Goal: Transaction & Acquisition: Purchase product/service

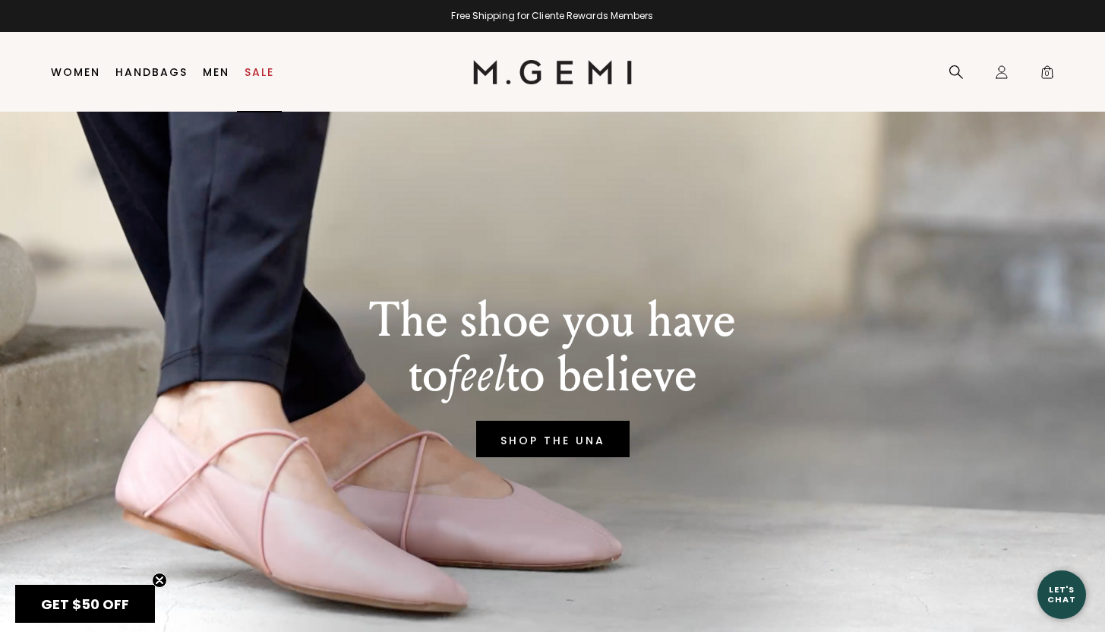
click at [271, 74] on link "Sale" at bounding box center [259, 72] width 30 height 12
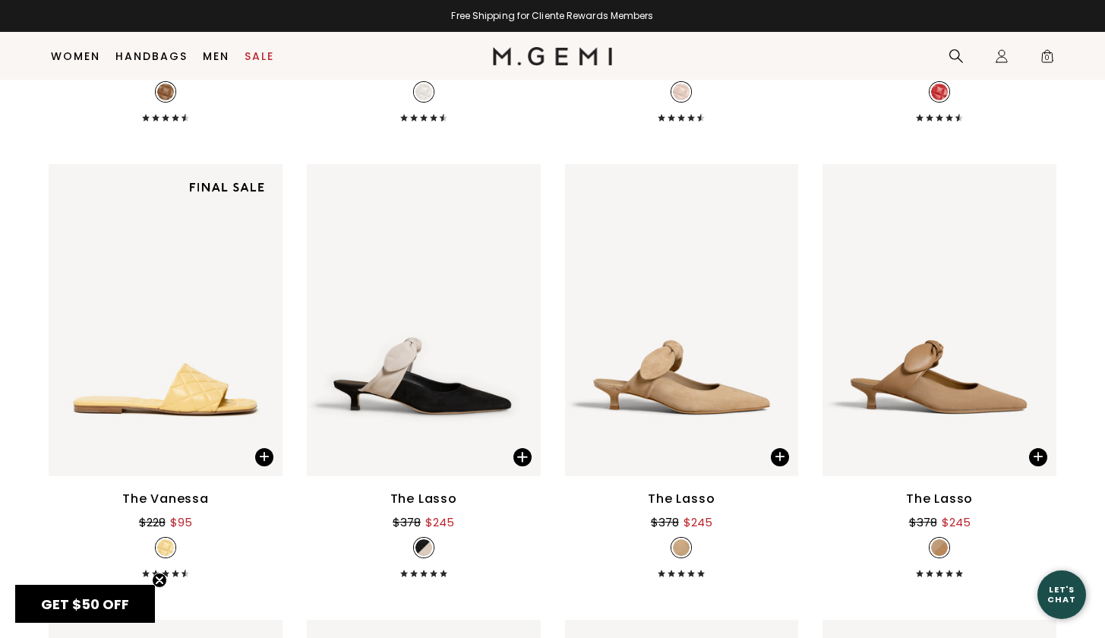
scroll to position [4179, 0]
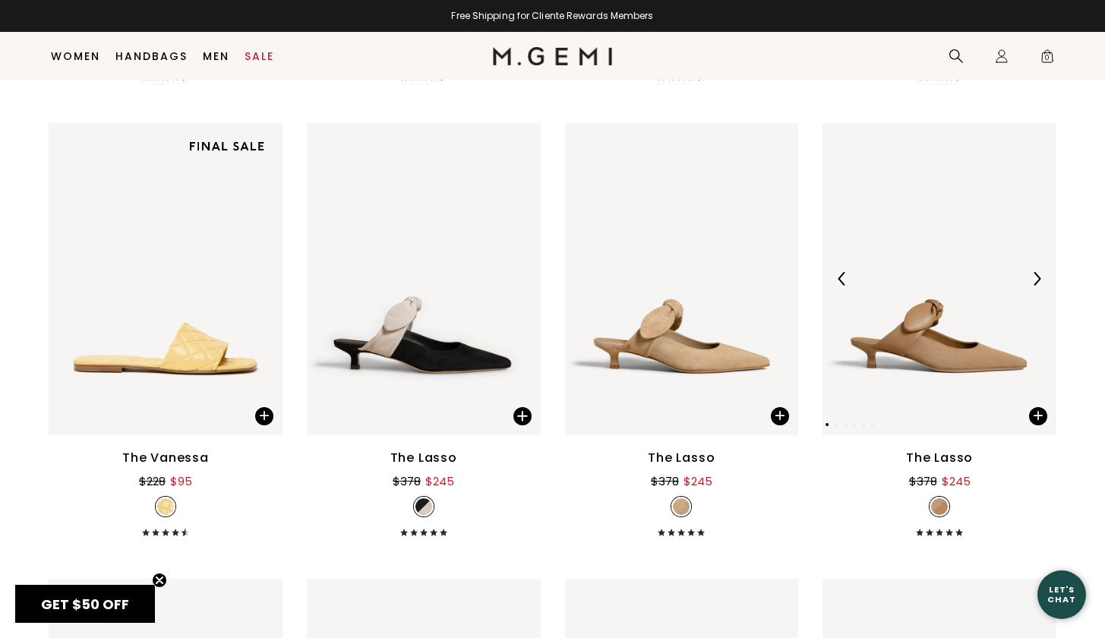
click at [1038, 274] on img at bounding box center [1036, 279] width 14 height 14
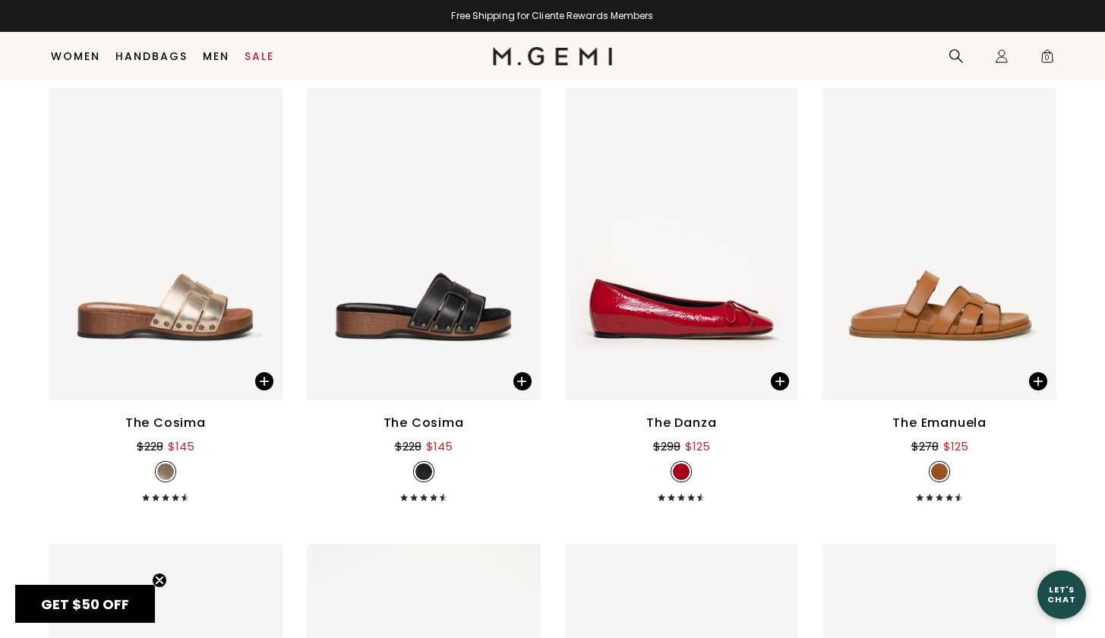
scroll to position [8767, 0]
click at [1035, 241] on img at bounding box center [1036, 244] width 14 height 14
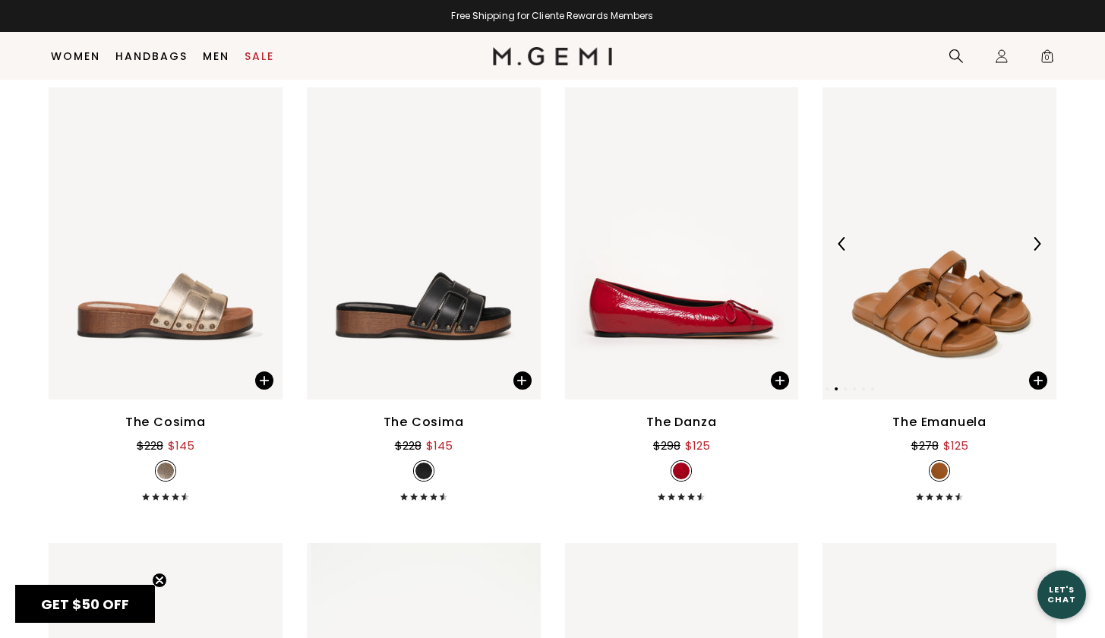
click at [1036, 241] on img at bounding box center [1036, 244] width 14 height 14
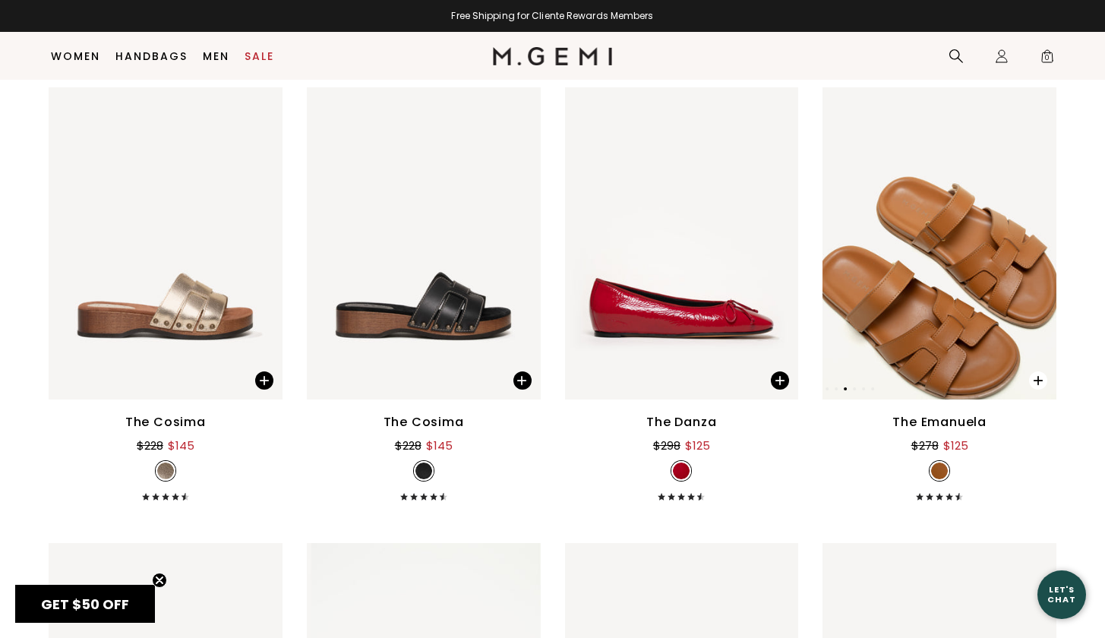
click at [1041, 380] on span at bounding box center [1038, 380] width 18 height 18
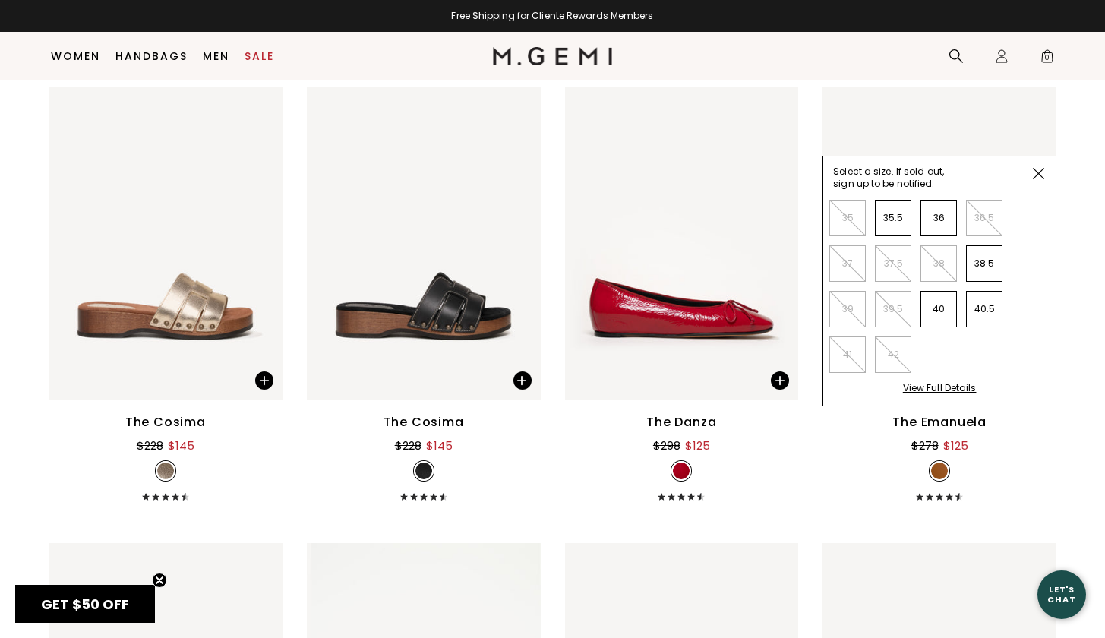
click at [1044, 168] on span at bounding box center [1038, 173] width 34 height 34
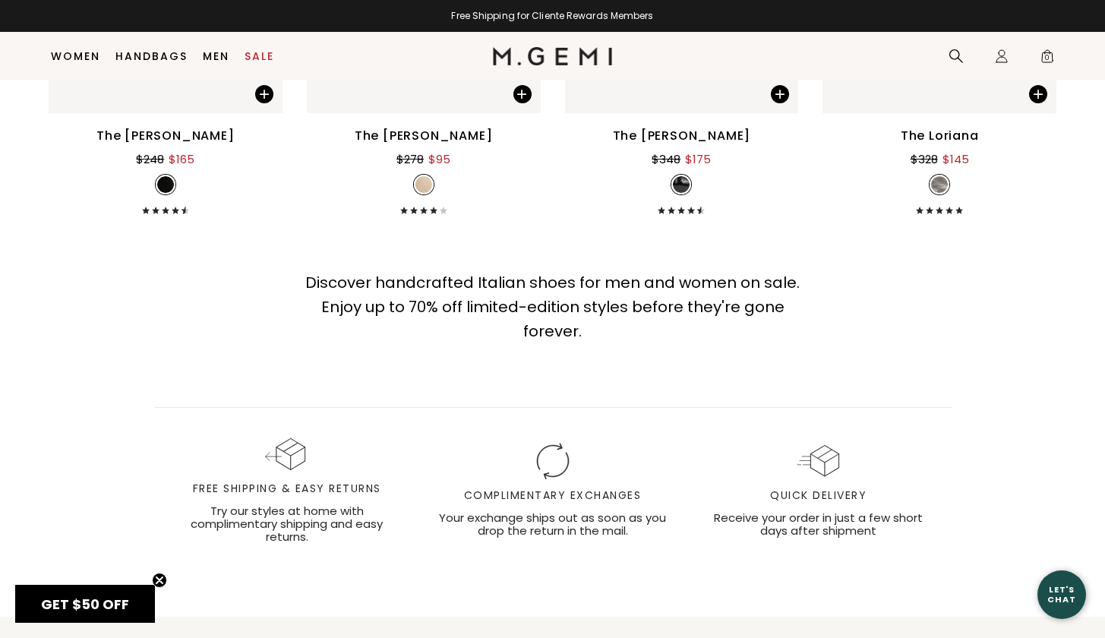
scroll to position [14517, 0]
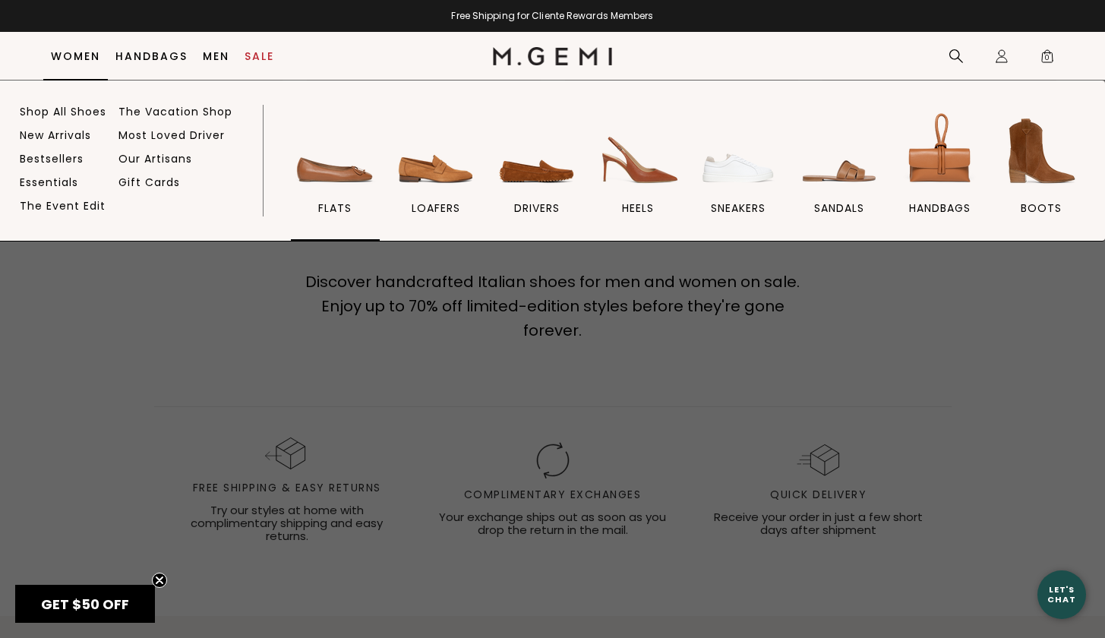
click at [337, 207] on span "flats" at bounding box center [334, 208] width 33 height 14
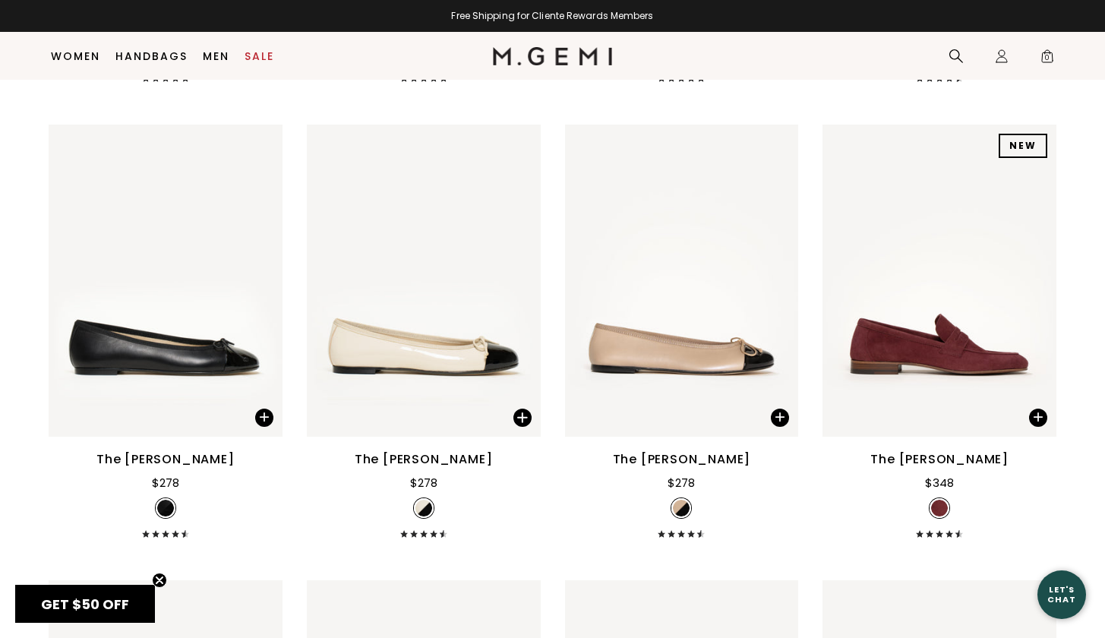
scroll to position [5648, 0]
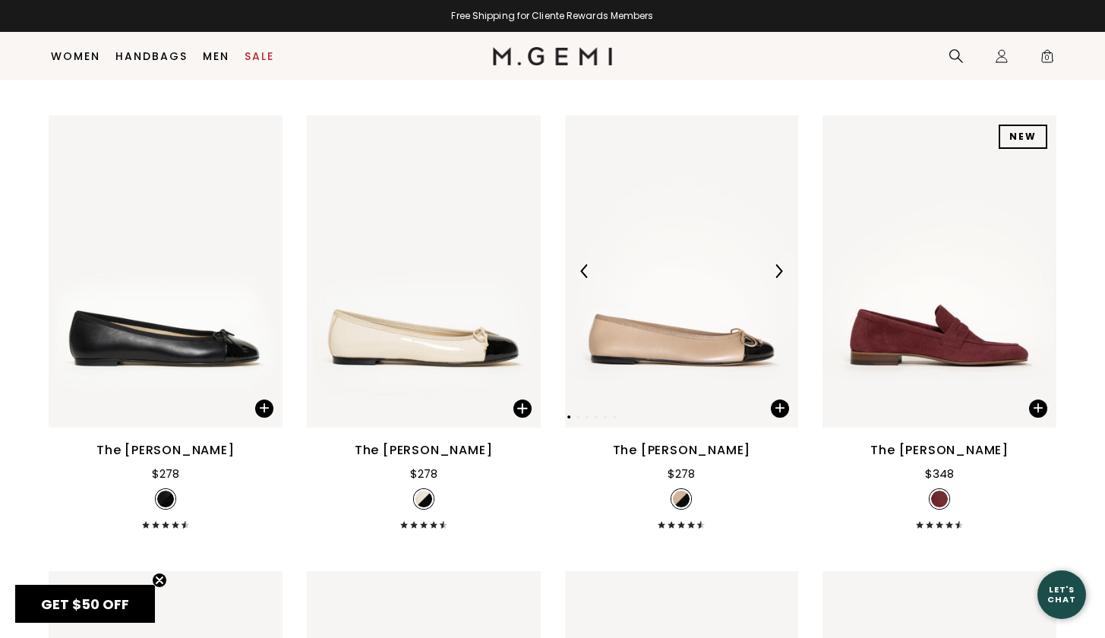
click at [783, 278] on img at bounding box center [778, 271] width 14 height 14
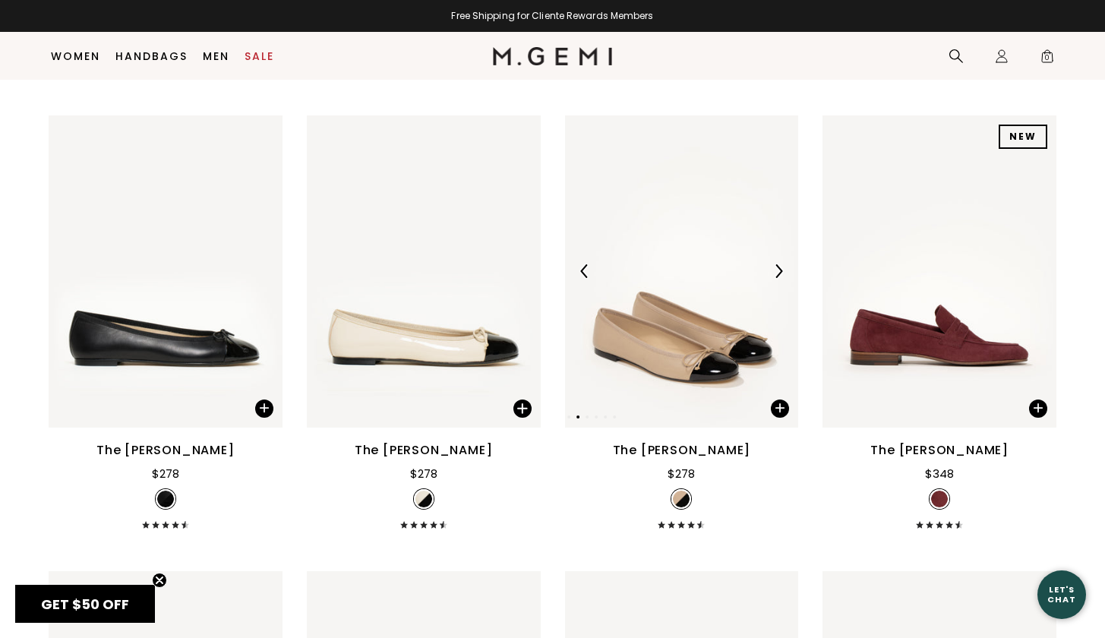
click at [783, 278] on img at bounding box center [778, 271] width 14 height 14
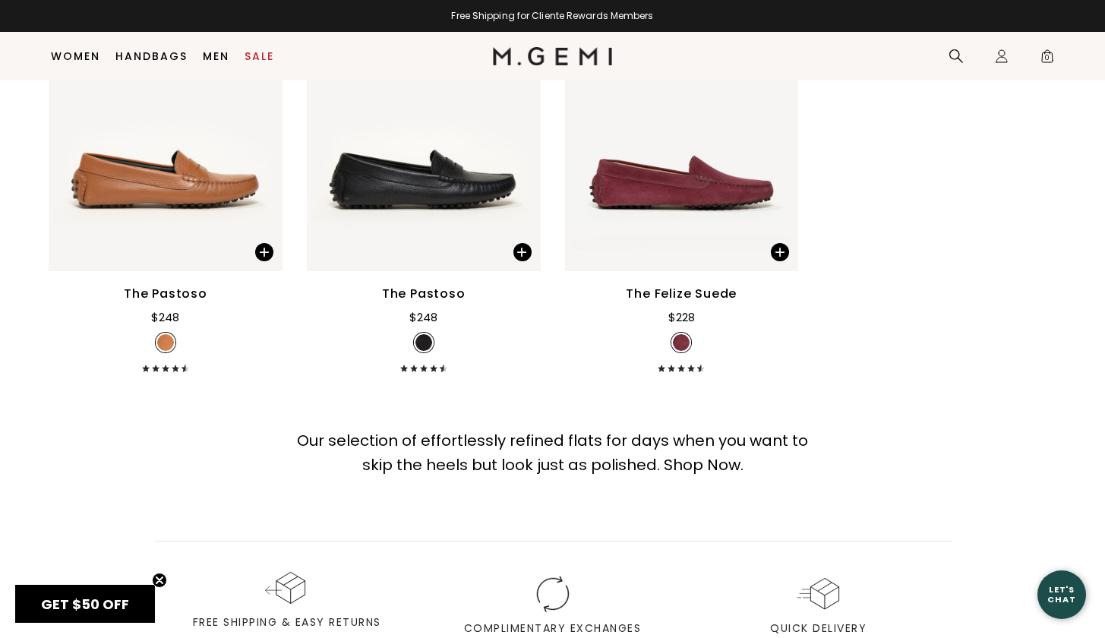
scroll to position [8075, 0]
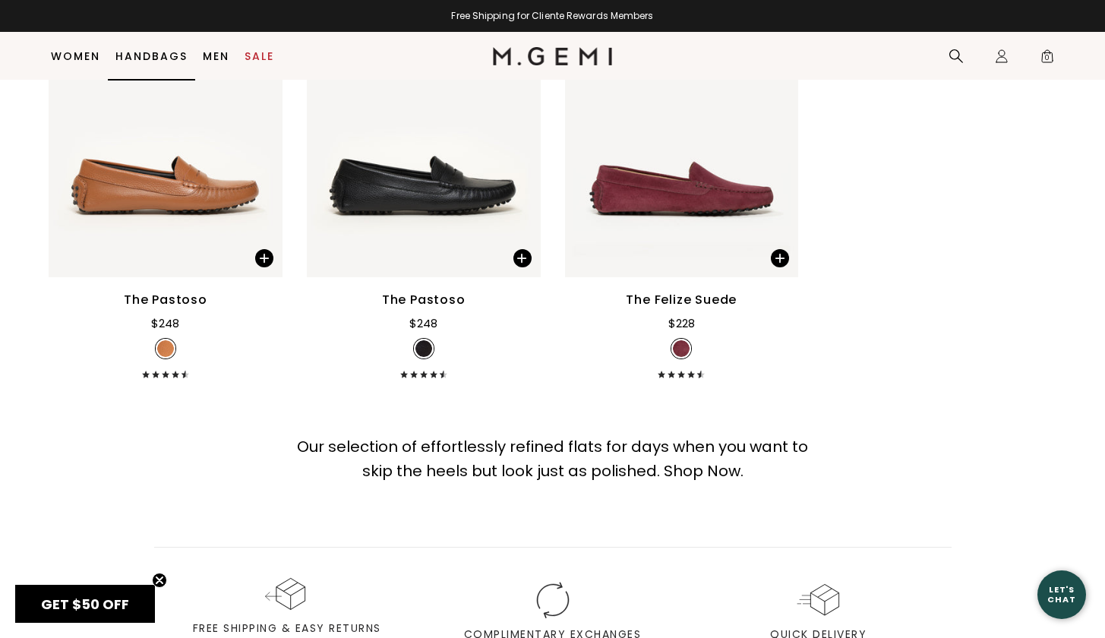
click at [154, 50] on link "Handbags" at bounding box center [151, 56] width 72 height 12
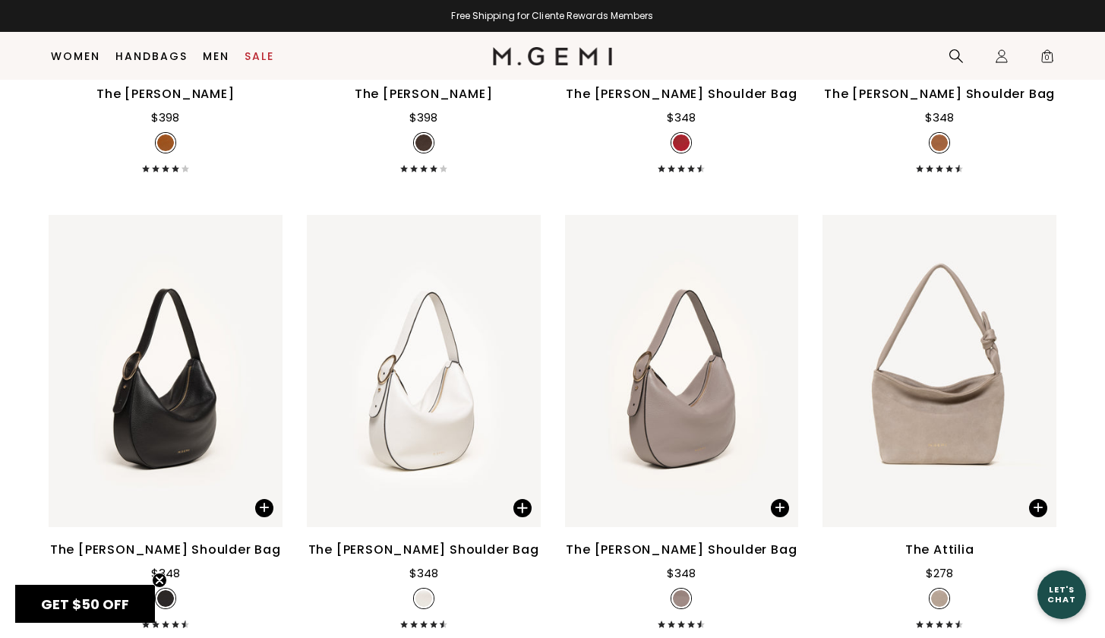
scroll to position [1431, 0]
